Goal: Task Accomplishment & Management: Manage account settings

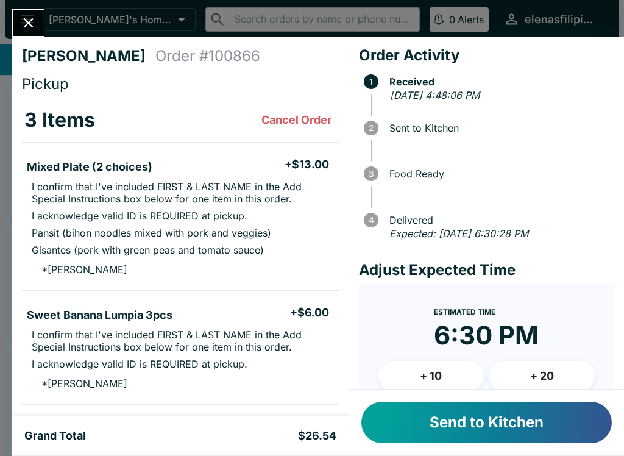
click at [421, 420] on button "Send to Kitchen" at bounding box center [486, 421] width 250 height 41
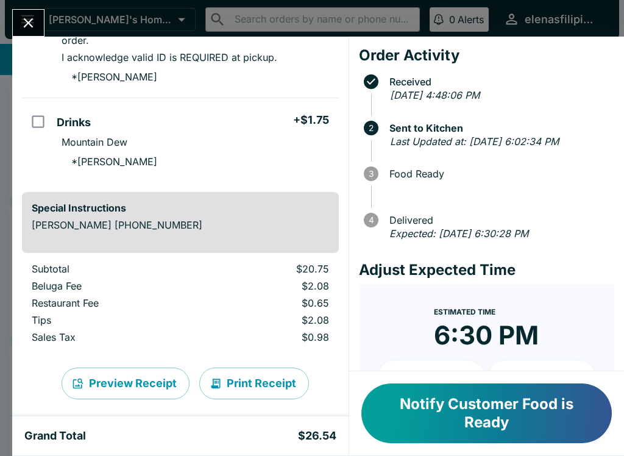
scroll to position [331, 0]
click at [24, 15] on icon "Close" at bounding box center [28, 23] width 16 height 16
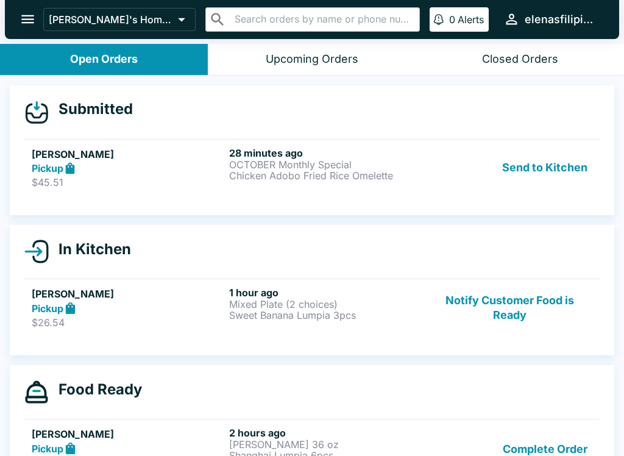
click at [160, 157] on h5 "[PERSON_NAME]" at bounding box center [128, 154] width 192 height 15
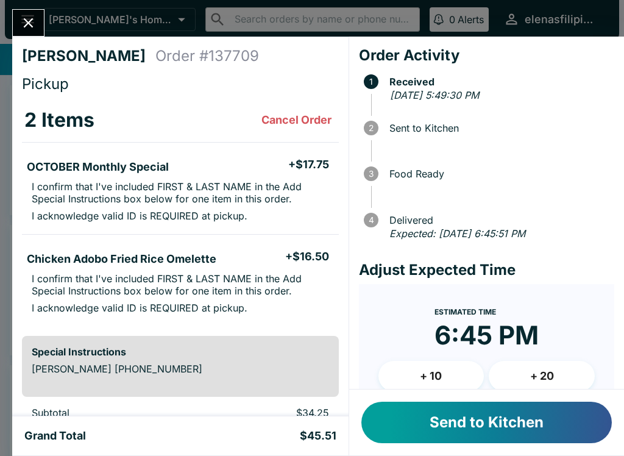
click at [457, 422] on button "Send to Kitchen" at bounding box center [486, 421] width 250 height 41
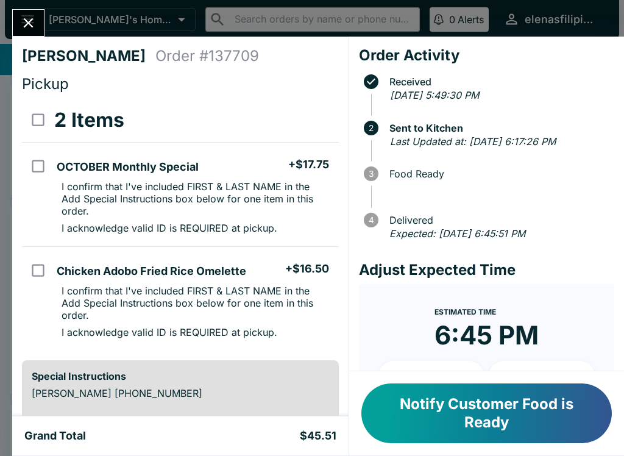
click at [27, 22] on icon "Close" at bounding box center [29, 23] width 10 height 10
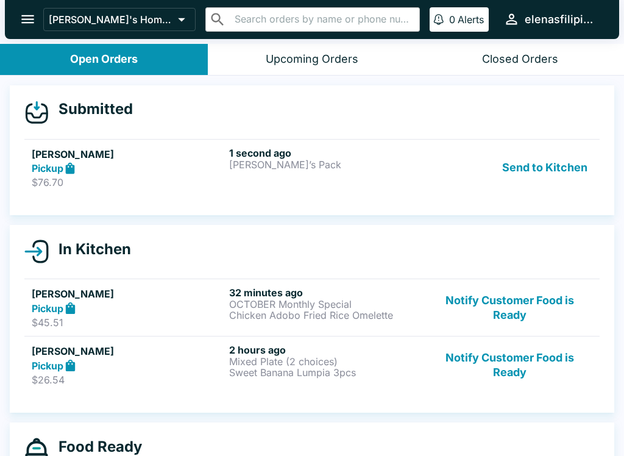
click at [329, 174] on div "1 second ago [PERSON_NAME]’s Pack" at bounding box center [325, 168] width 192 height 42
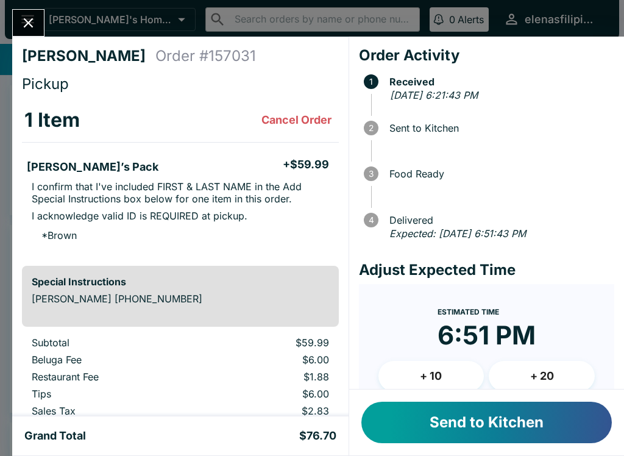
click at [439, 415] on button "Send to Kitchen" at bounding box center [486, 421] width 250 height 41
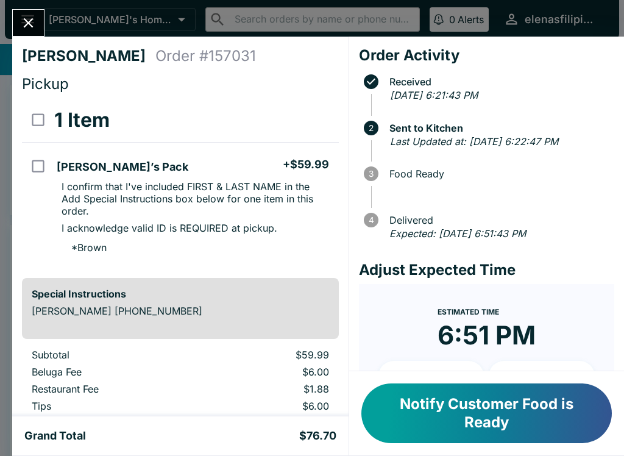
click at [37, 12] on button "Close" at bounding box center [28, 23] width 31 height 26
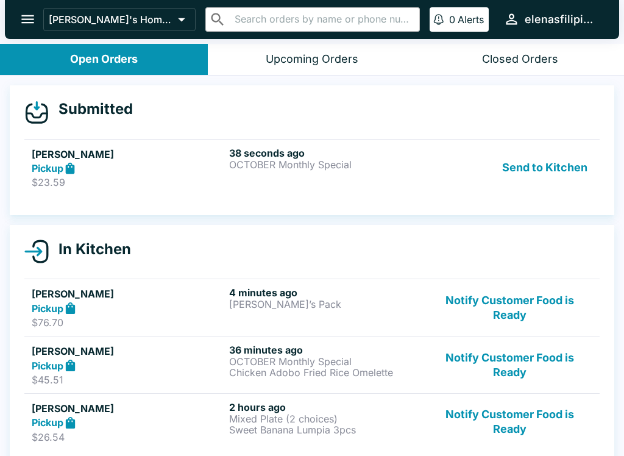
click at [183, 313] on div "Pickup" at bounding box center [128, 308] width 192 height 14
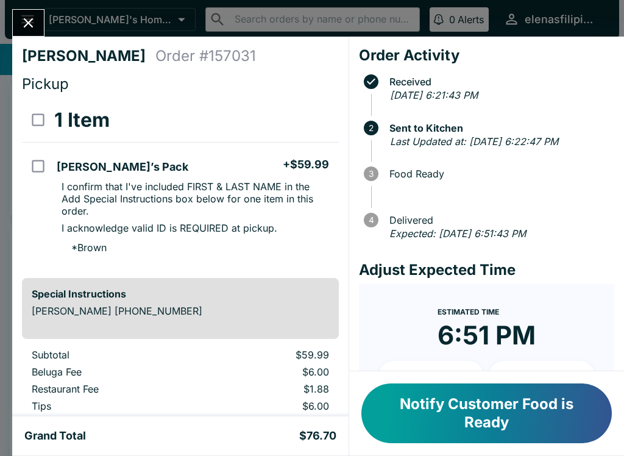
click at [28, 23] on icon "Close" at bounding box center [29, 23] width 10 height 10
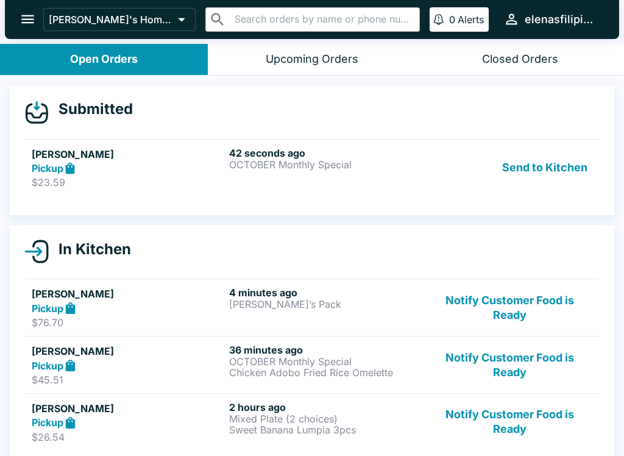
click at [147, 376] on p "$45.51" at bounding box center [128, 379] width 192 height 12
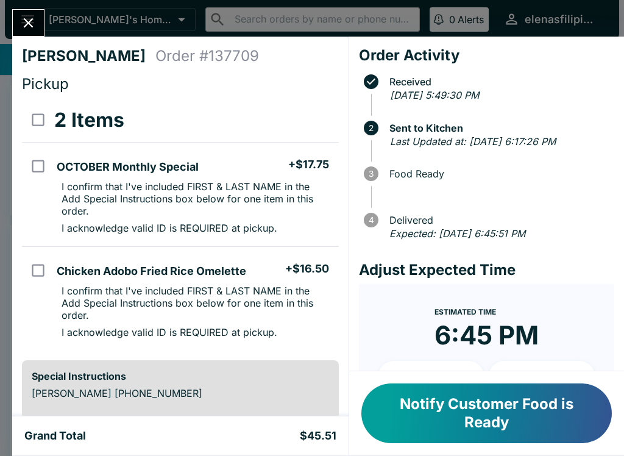
click at [31, 7] on div "[PERSON_NAME] Order # 137709 Pickup 2 Items OCTOBER Monthly Special + $17.75 I …" at bounding box center [312, 228] width 624 height 456
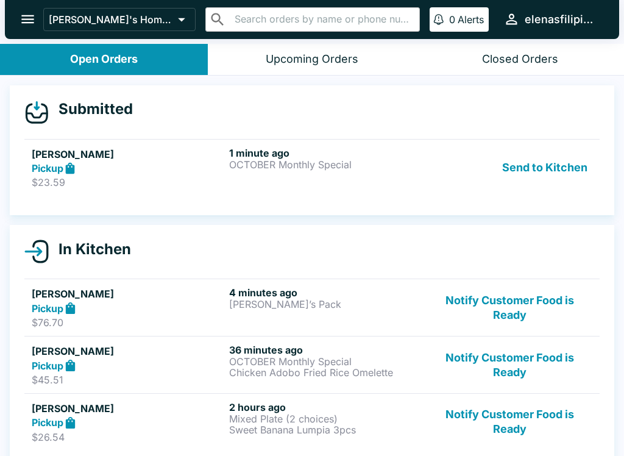
click at [96, 421] on div "Pickup" at bounding box center [128, 422] width 192 height 14
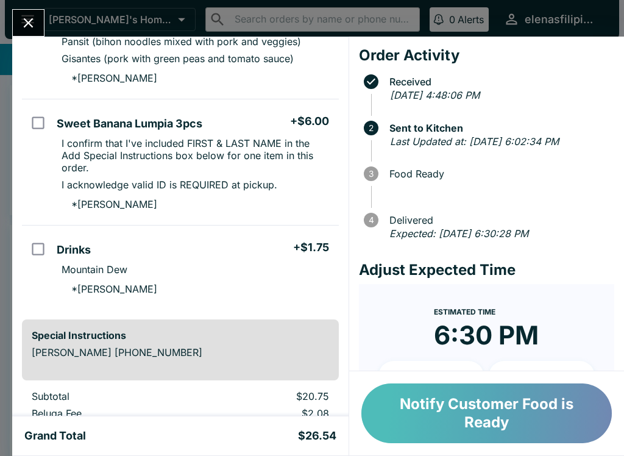
click at [436, 423] on button "Notify Customer Food is Ready" at bounding box center [486, 413] width 250 height 60
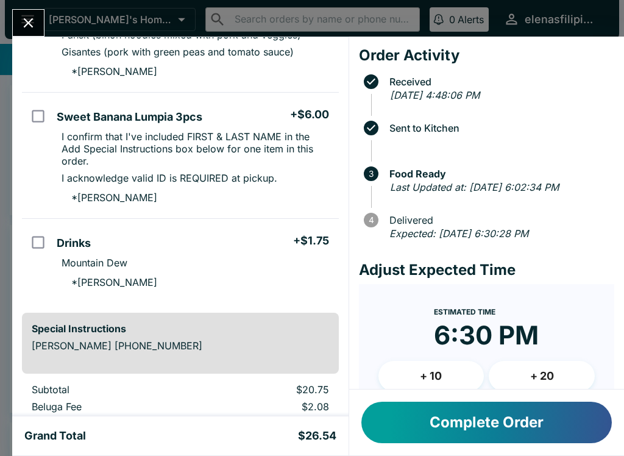
scroll to position [211, 0]
click at [29, 16] on icon "Close" at bounding box center [28, 23] width 16 height 16
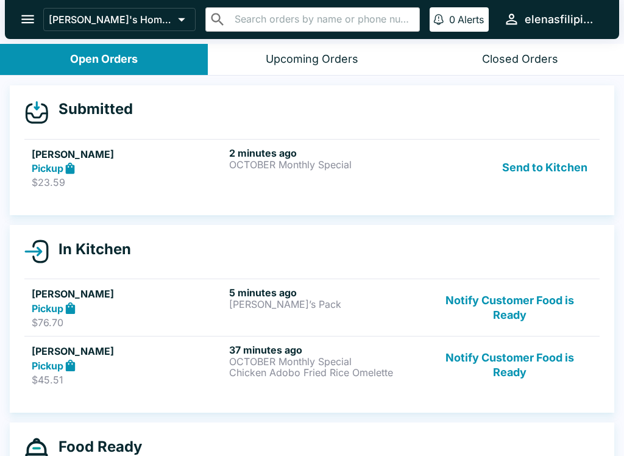
click at [169, 178] on p "$23.59" at bounding box center [128, 182] width 192 height 12
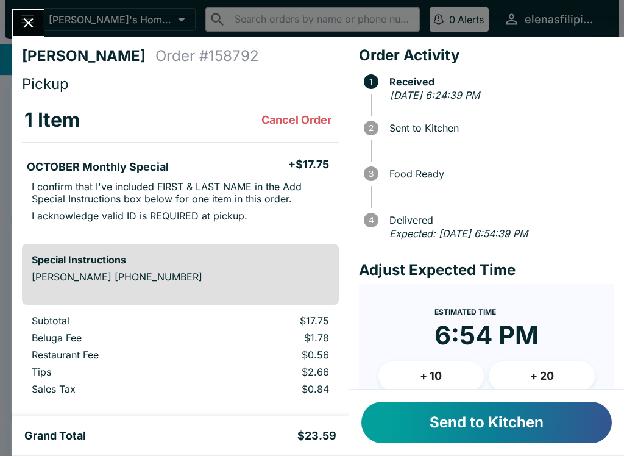
click at [456, 426] on button "Send to Kitchen" at bounding box center [486, 421] width 250 height 41
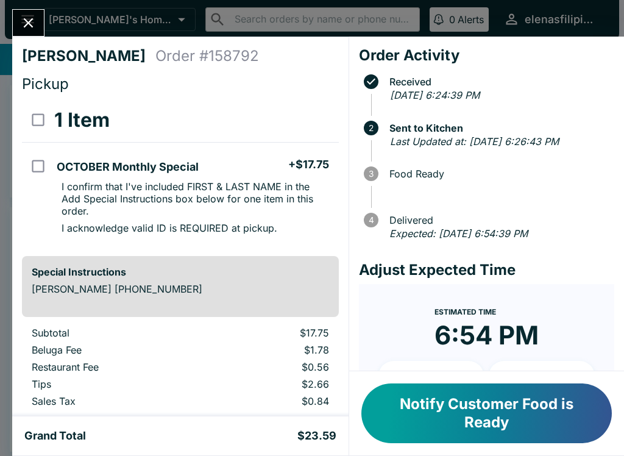
click at [28, 18] on icon "Close" at bounding box center [28, 23] width 16 height 16
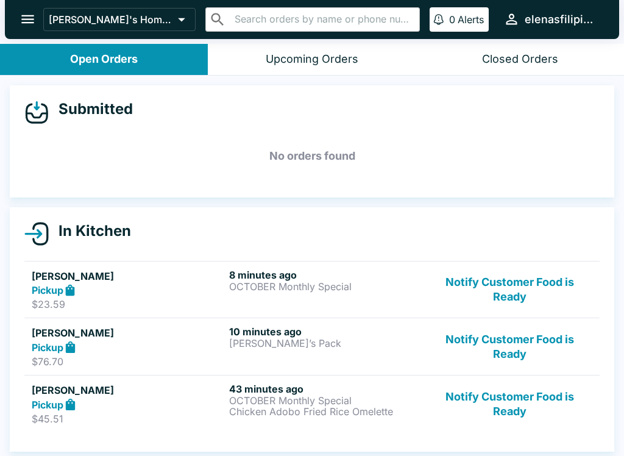
click at [477, 393] on button "Notify Customer Food is Ready" at bounding box center [509, 403] width 165 height 42
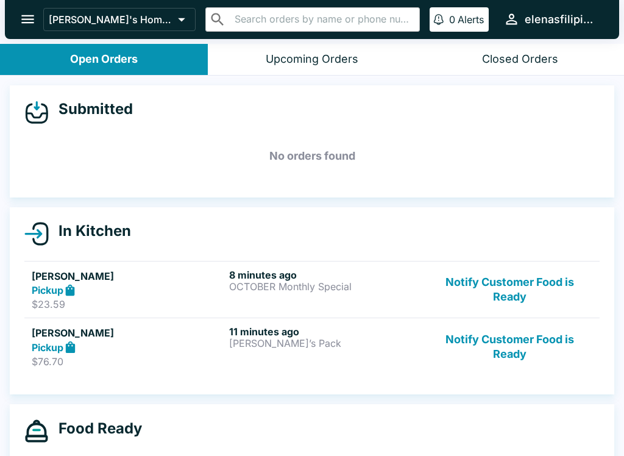
click at [505, 343] on button "Notify Customer Food is Ready" at bounding box center [509, 346] width 165 height 42
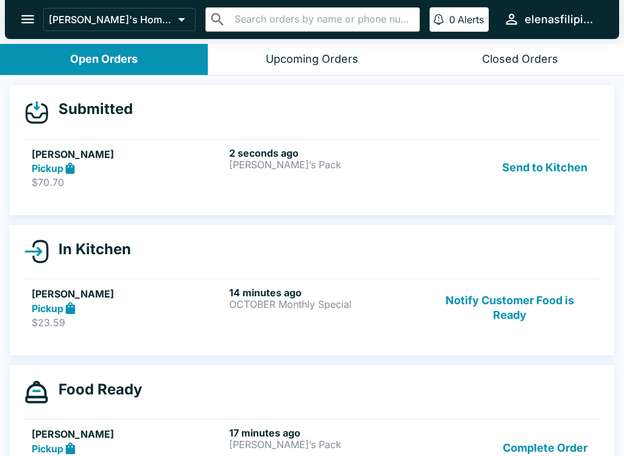
click at [304, 178] on div "2 seconds ago [PERSON_NAME]’s Pack" at bounding box center [325, 168] width 192 height 42
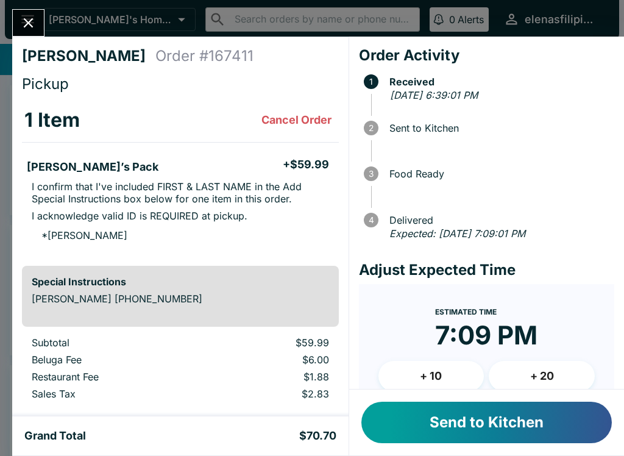
click at [419, 432] on button "Send to Kitchen" at bounding box center [486, 421] width 250 height 41
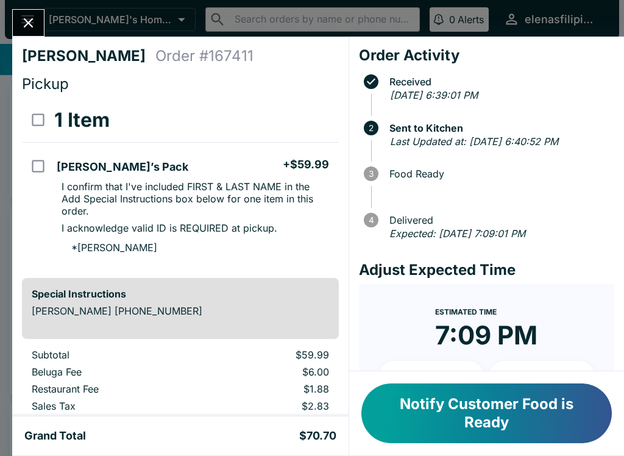
click at [33, 18] on icon "Close" at bounding box center [28, 23] width 16 height 16
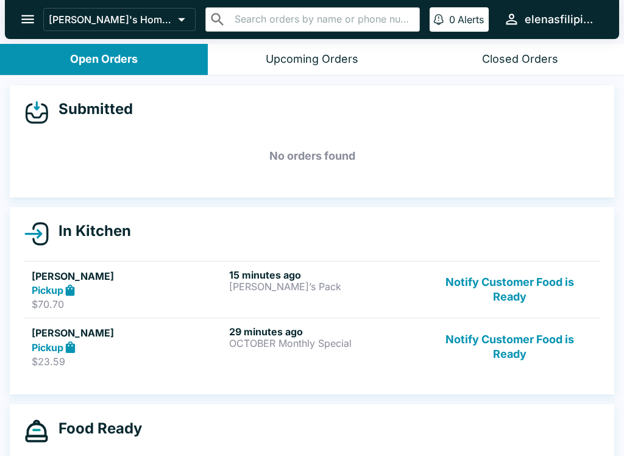
click at [477, 346] on button "Notify Customer Food is Ready" at bounding box center [509, 346] width 165 height 42
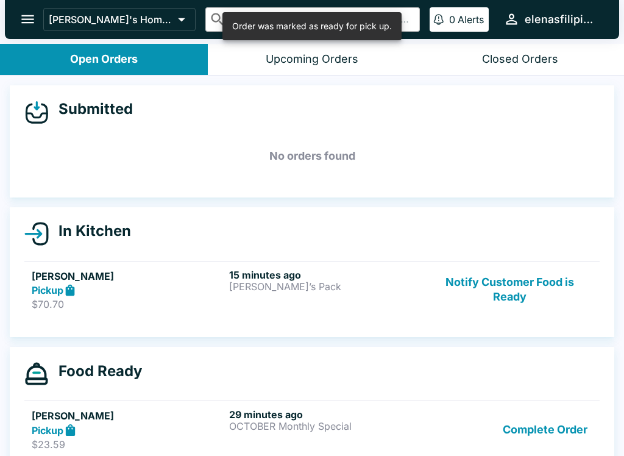
click at [518, 437] on button "Complete Order" at bounding box center [545, 429] width 94 height 42
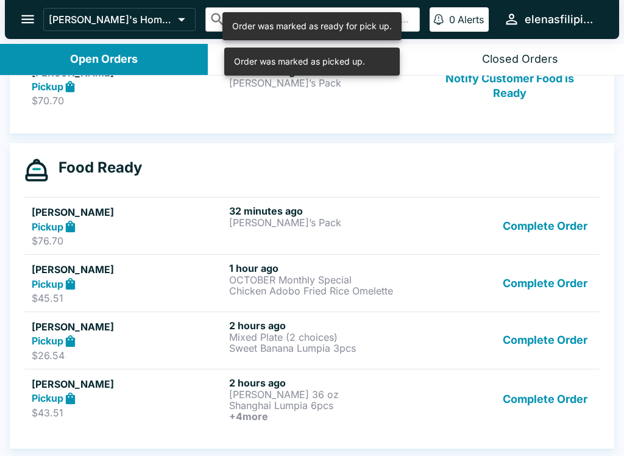
scroll to position [203, 0]
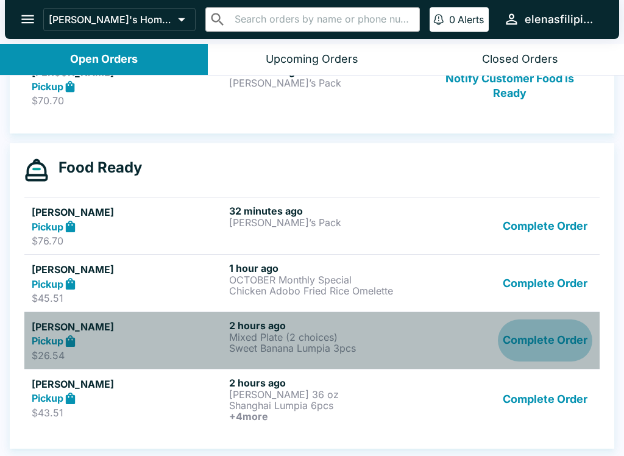
click at [557, 345] on button "Complete Order" at bounding box center [545, 340] width 94 height 42
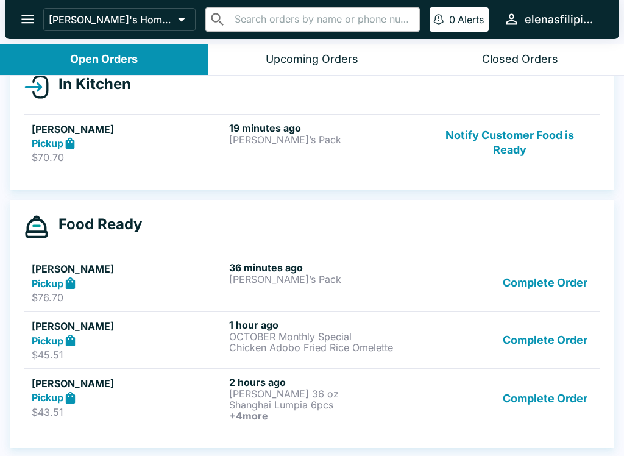
scroll to position [147, 0]
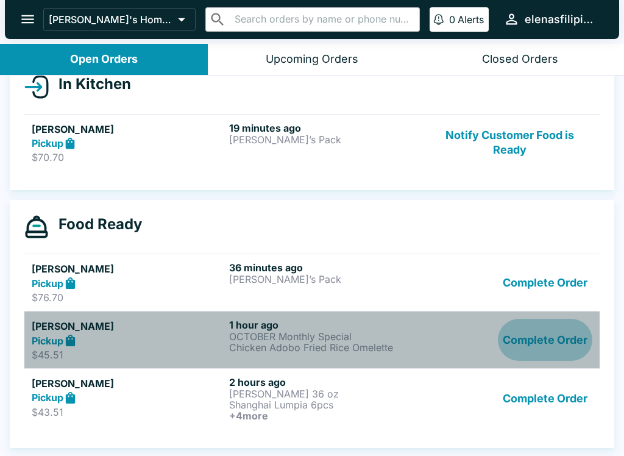
click at [557, 331] on button "Complete Order" at bounding box center [545, 340] width 94 height 42
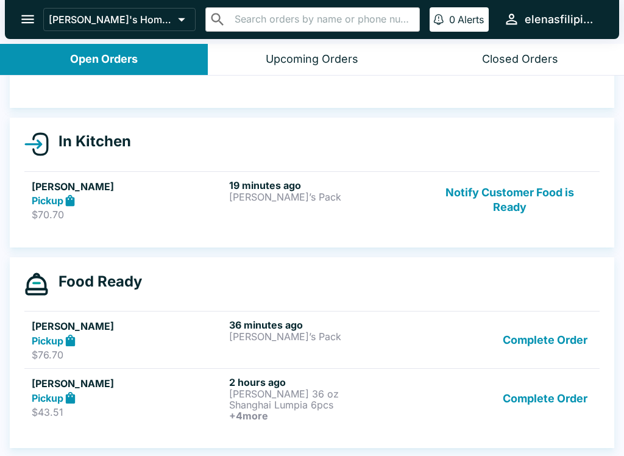
scroll to position [90, 0]
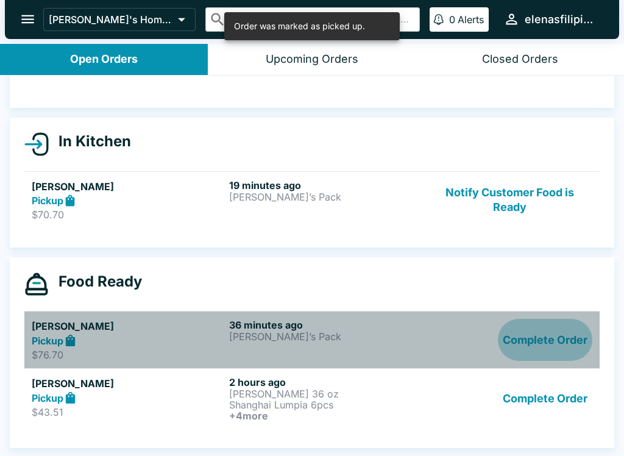
click at [556, 325] on button "Complete Order" at bounding box center [545, 340] width 94 height 42
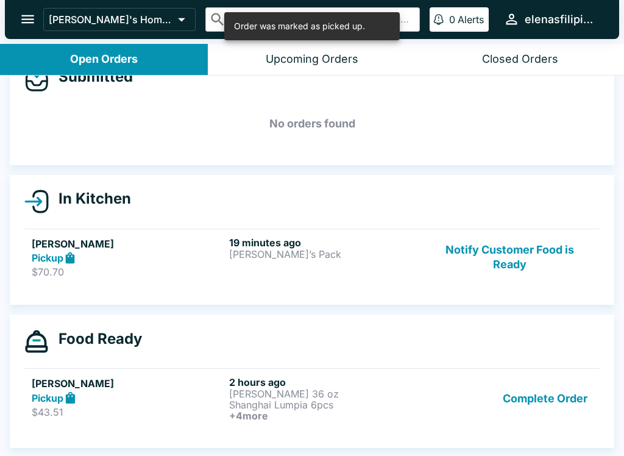
scroll to position [32, 0]
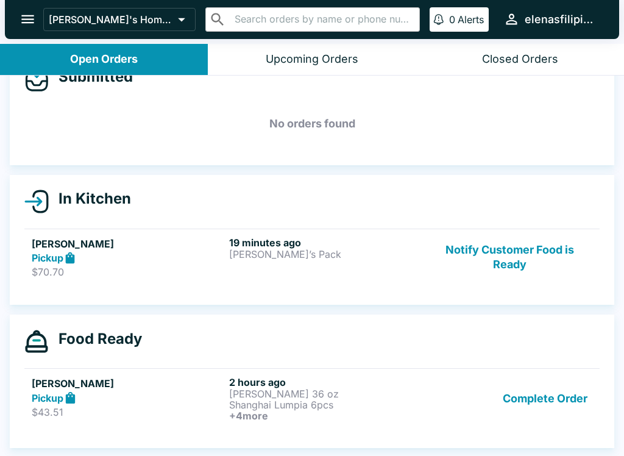
click at [550, 400] on button "Complete Order" at bounding box center [545, 398] width 94 height 45
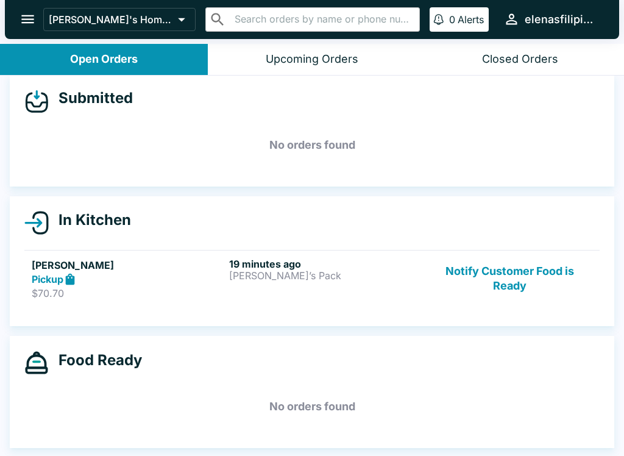
click at [490, 285] on button "Notify Customer Food is Ready" at bounding box center [509, 279] width 165 height 42
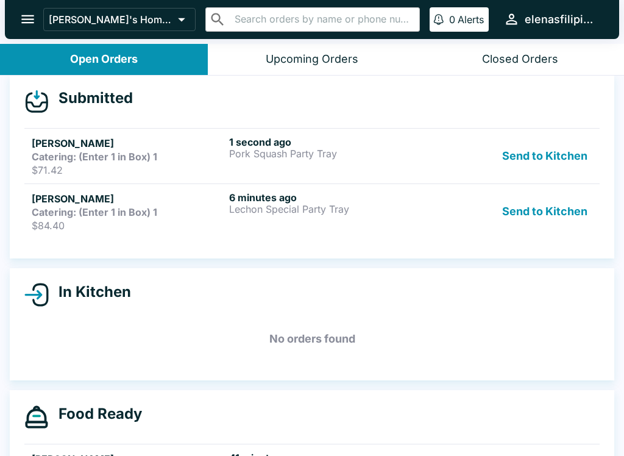
click at [196, 157] on div "Catering: (Enter 1 in Box) 1" at bounding box center [128, 156] width 192 height 12
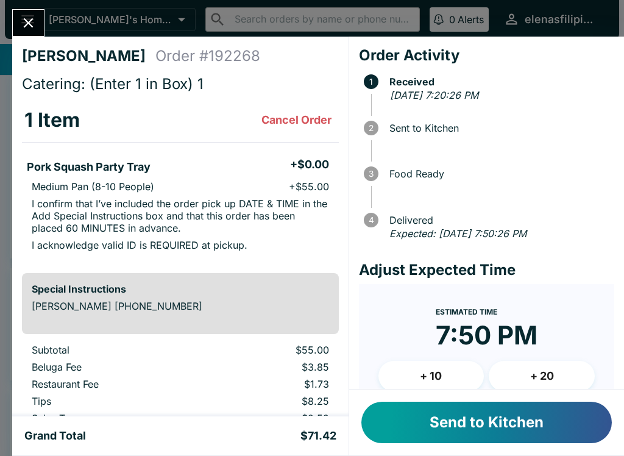
click at [20, 21] on icon "Close" at bounding box center [28, 23] width 16 height 16
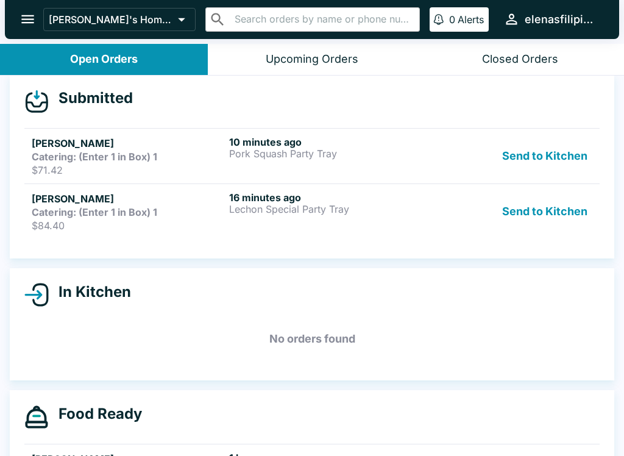
click at [101, 208] on strong "Catering: (Enter 1 in Box) 1" at bounding box center [94, 212] width 125 height 12
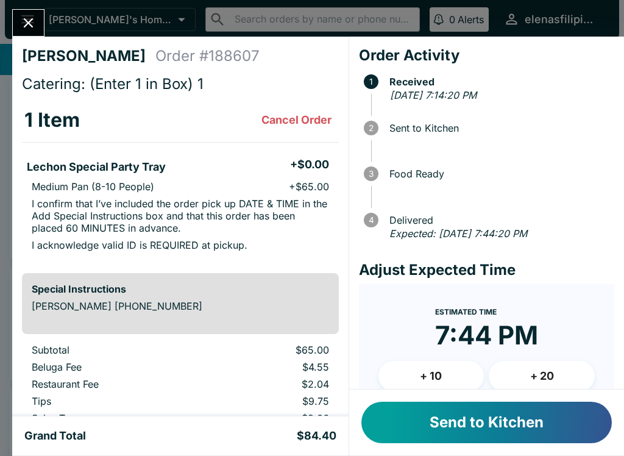
click at [23, 16] on icon "Close" at bounding box center [28, 23] width 16 height 16
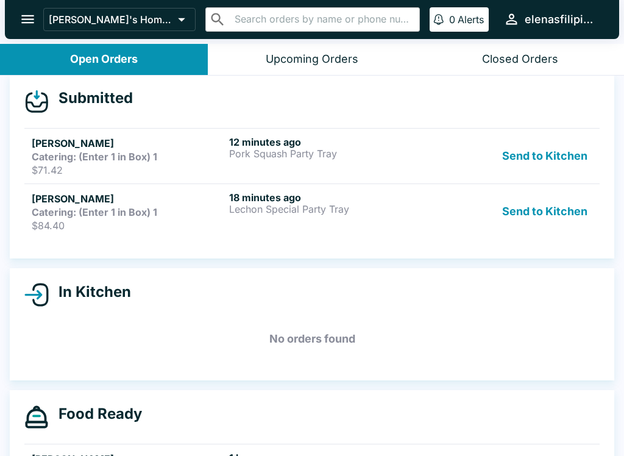
click at [30, 156] on link "[PERSON_NAME] Catering: (Enter 1 in Box) 1 $71.42 12 minutes ago Pork Squash Pa…" at bounding box center [311, 155] width 575 height 55
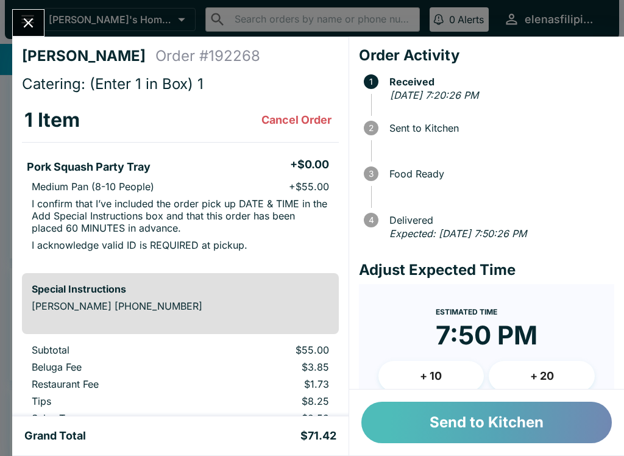
click at [411, 422] on button "Send to Kitchen" at bounding box center [486, 421] width 250 height 41
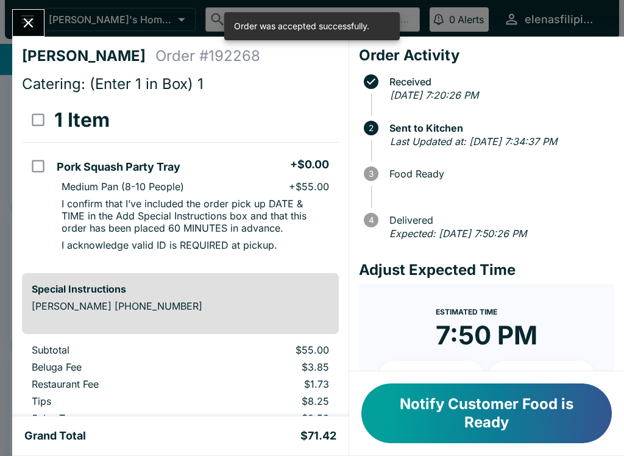
click at [21, 23] on icon "Close" at bounding box center [28, 23] width 16 height 16
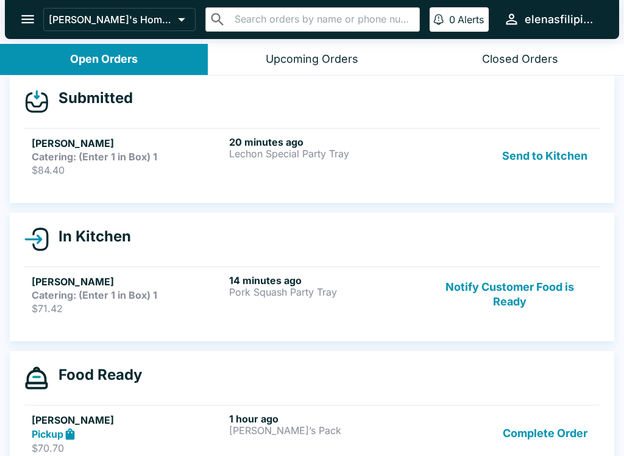
click at [507, 167] on button "Send to Kitchen" at bounding box center [544, 156] width 95 height 40
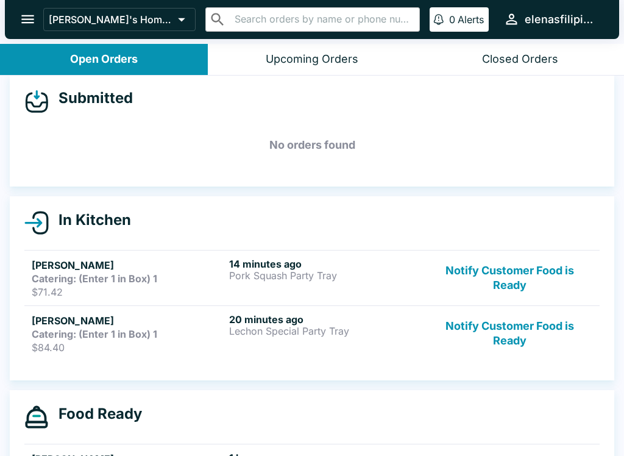
scroll to position [12, 0]
click at [174, 280] on div "Catering: (Enter 1 in Box) 1" at bounding box center [128, 278] width 192 height 12
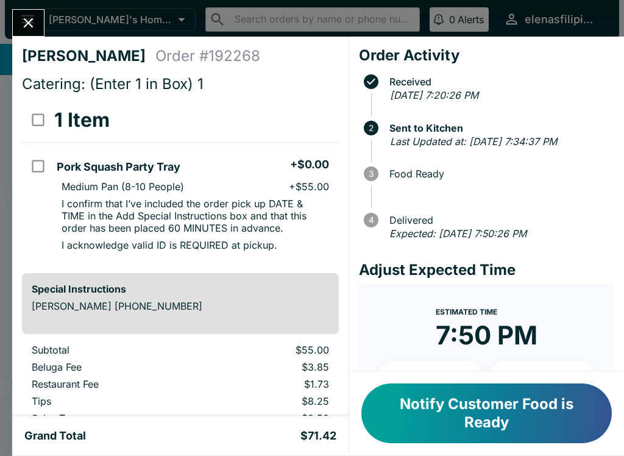
click at [31, 18] on icon "Close" at bounding box center [28, 23] width 16 height 16
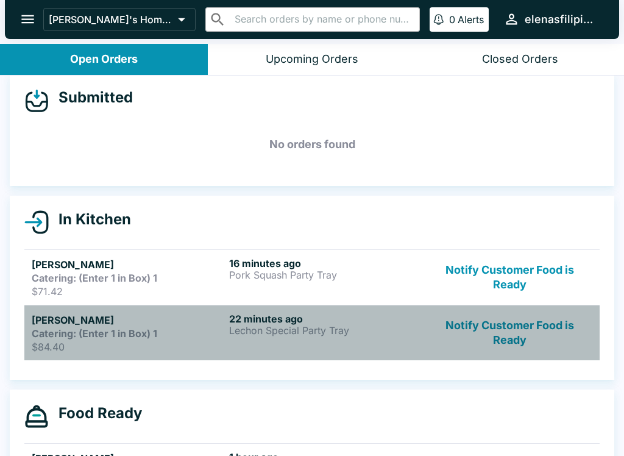
click at [125, 336] on strong "Catering: (Enter 1 in Box) 1" at bounding box center [94, 333] width 125 height 12
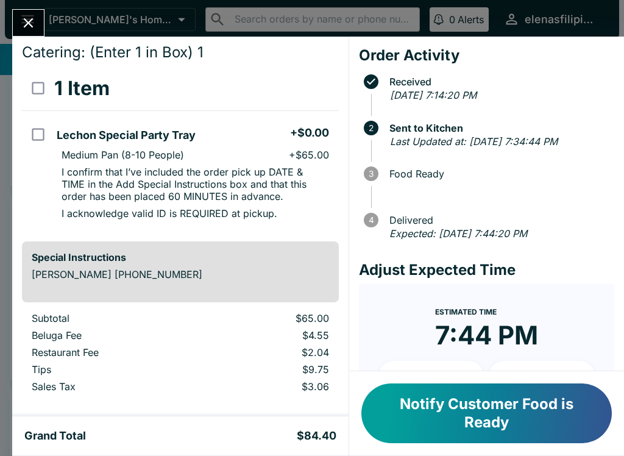
scroll to position [34, 0]
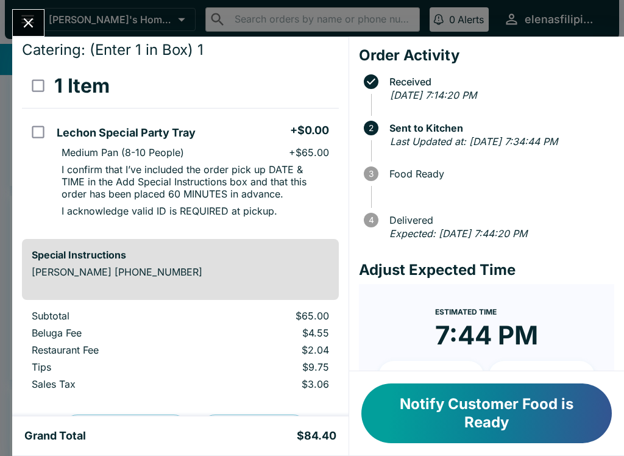
click at [30, 19] on icon "Close" at bounding box center [28, 23] width 16 height 16
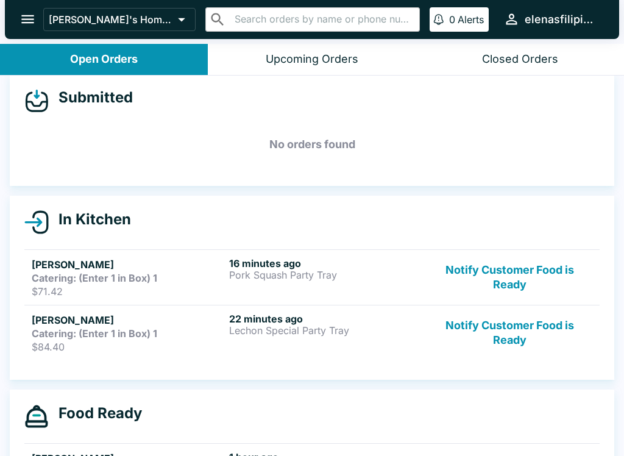
click at [54, 289] on p "$71.42" at bounding box center [128, 291] width 192 height 12
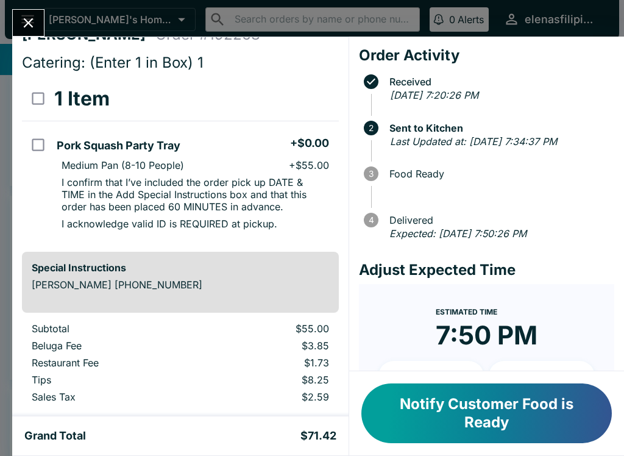
scroll to position [19, 0]
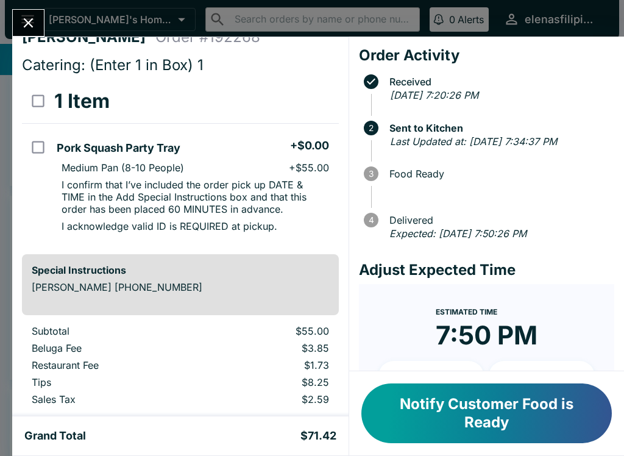
click at [23, 15] on icon "Close" at bounding box center [28, 23] width 16 height 16
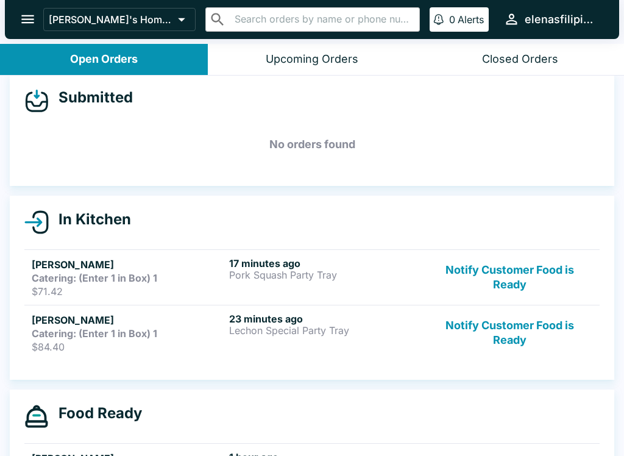
click at [231, 345] on div "23 minutes ago Lechon Special Party Tray" at bounding box center [325, 332] width 192 height 40
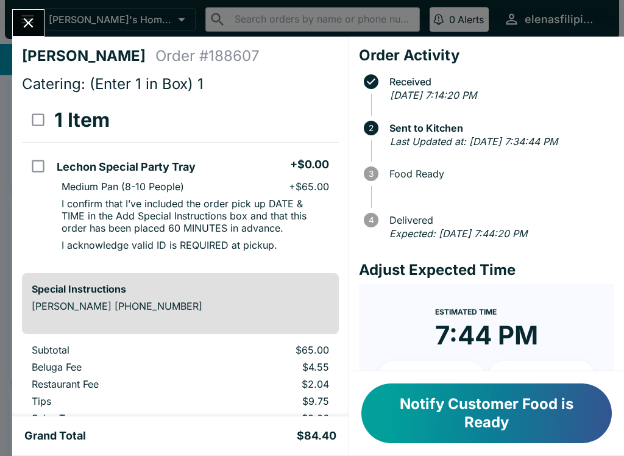
click at [23, 18] on icon "Close" at bounding box center [28, 23] width 16 height 16
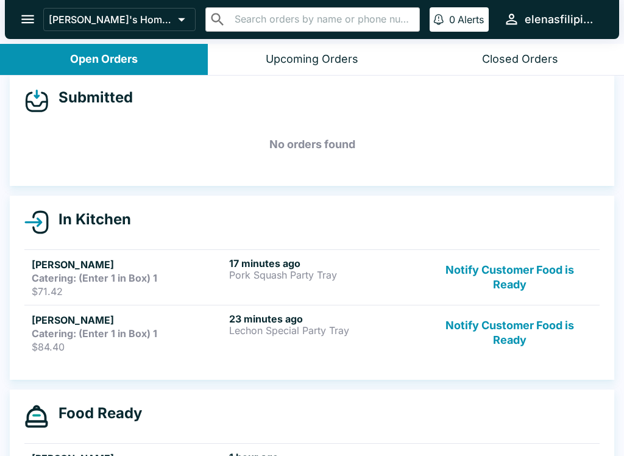
click at [204, 266] on h5 "[PERSON_NAME]" at bounding box center [128, 264] width 192 height 15
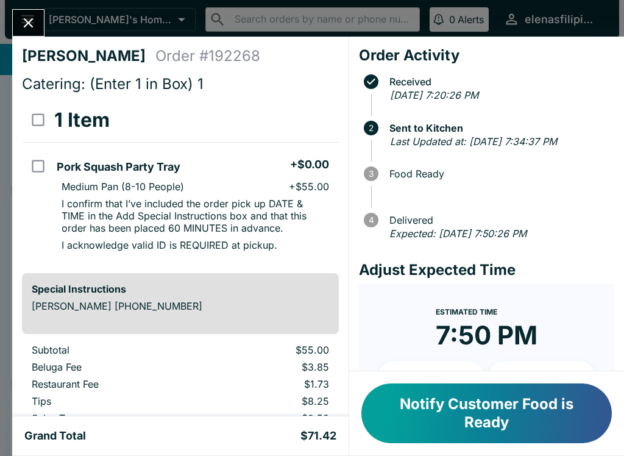
click at [24, 10] on button "Close" at bounding box center [28, 23] width 31 height 26
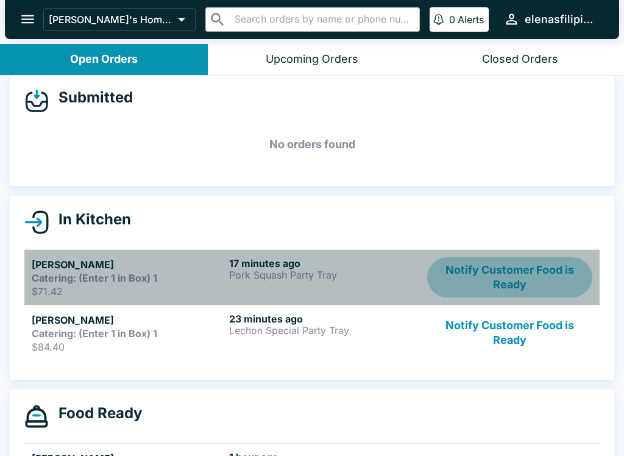
click at [476, 268] on button "Notify Customer Food is Ready" at bounding box center [509, 277] width 165 height 40
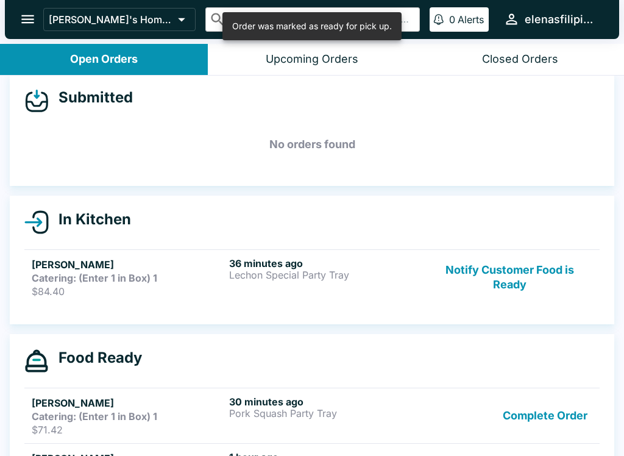
click at [478, 282] on button "Notify Customer Food is Ready" at bounding box center [509, 277] width 165 height 40
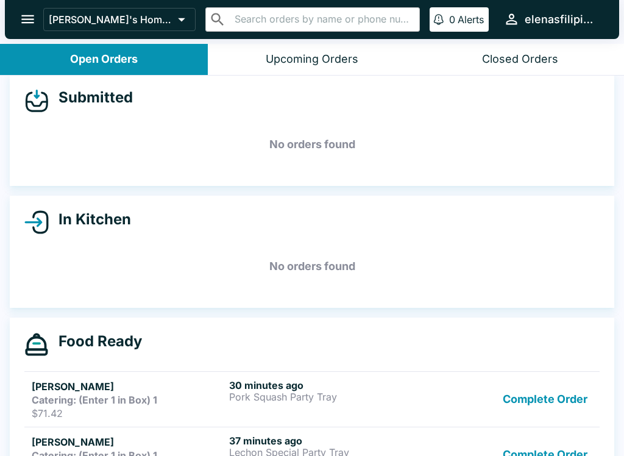
click at [520, 404] on button "Complete Order" at bounding box center [545, 399] width 94 height 40
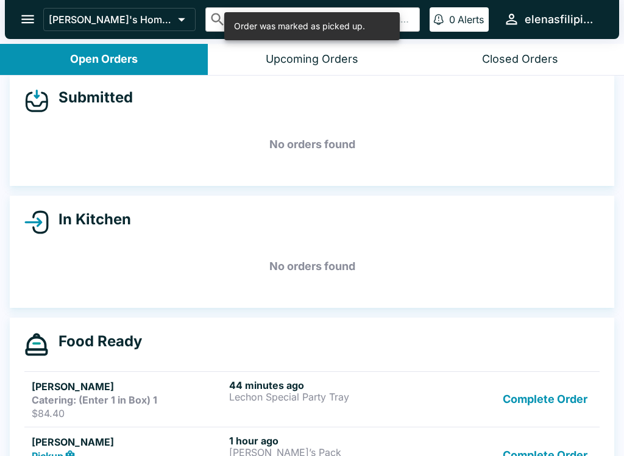
click at [533, 393] on button "Complete Order" at bounding box center [545, 399] width 94 height 40
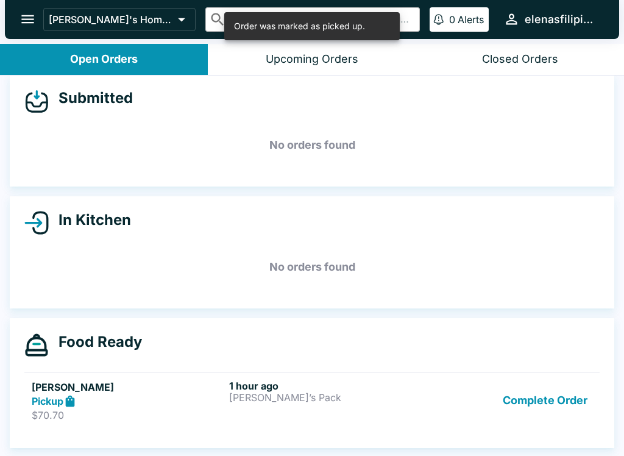
scroll to position [11, 0]
click at [522, 398] on button "Complete Order" at bounding box center [545, 400] width 94 height 42
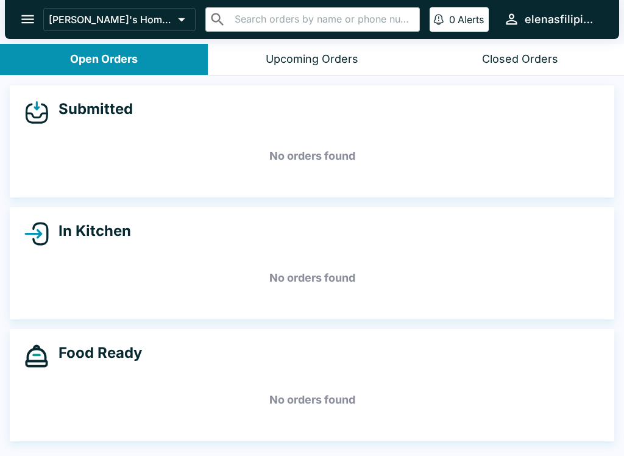
click at [16, 13] on button "open drawer" at bounding box center [27, 19] width 31 height 31
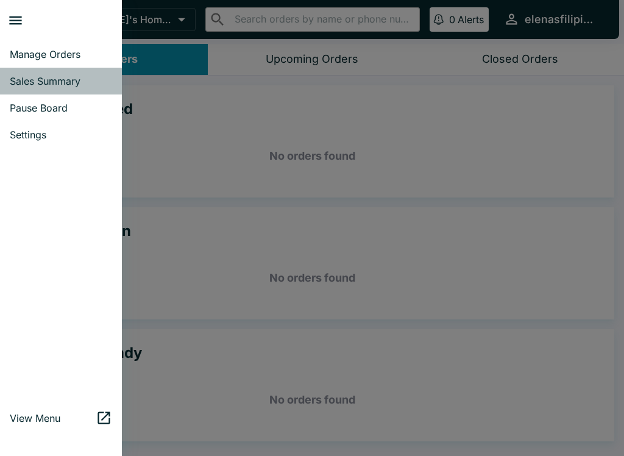
click at [21, 80] on span "Sales Summary" at bounding box center [61, 81] width 102 height 12
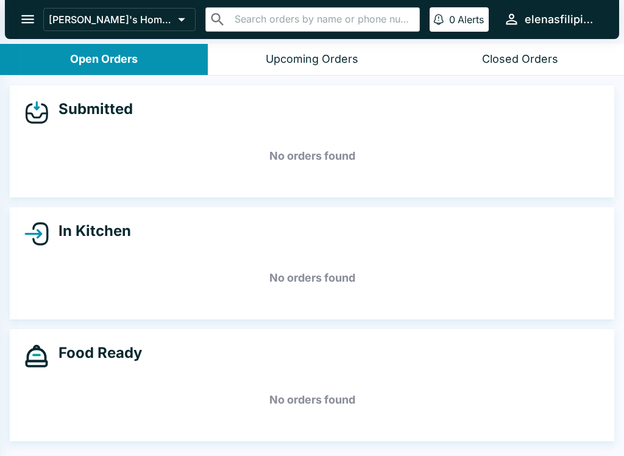
select select "03:00"
